Goal: Go to known website: Access a specific website the user already knows

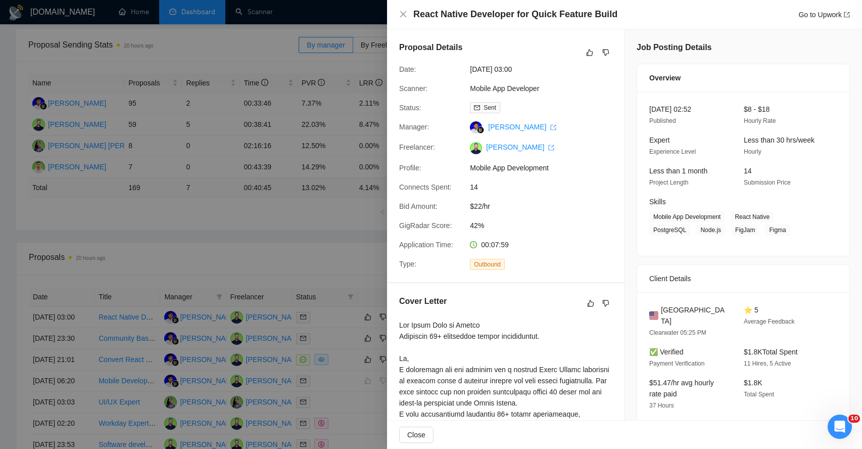
scroll to position [226, 0]
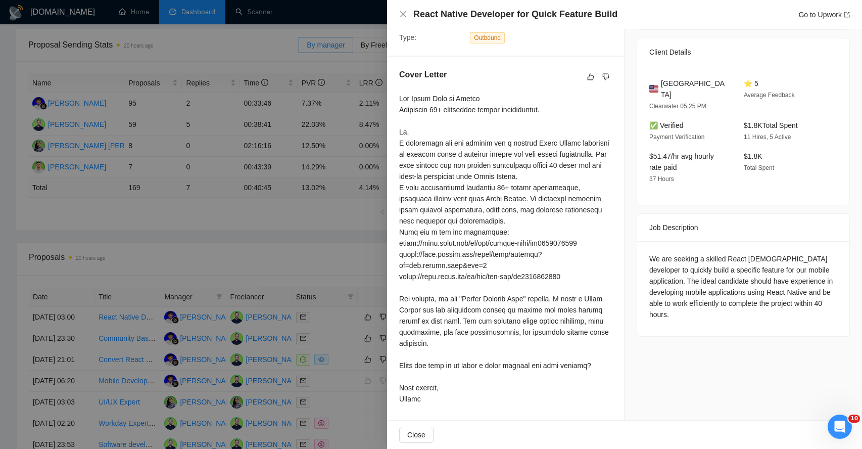
click at [401, 9] on div "React Native Developer for Quick Feature Build Go to Upwork" at bounding box center [624, 14] width 451 height 13
click at [403, 15] on icon "close" at bounding box center [403, 14] width 6 height 6
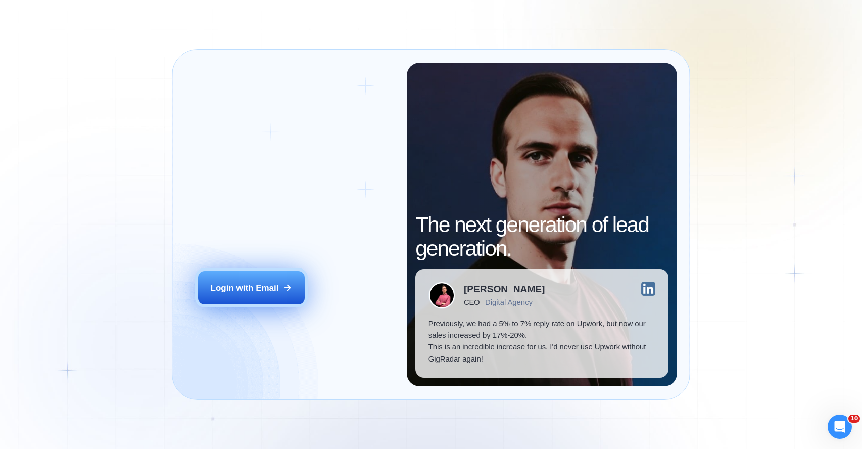
click at [254, 292] on div "Login with Email" at bounding box center [245, 288] width 68 height 12
